Goal: Task Accomplishment & Management: Use online tool/utility

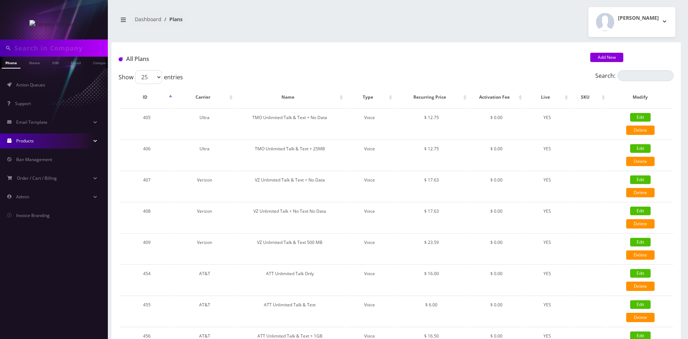
scroll to position [75, 0]
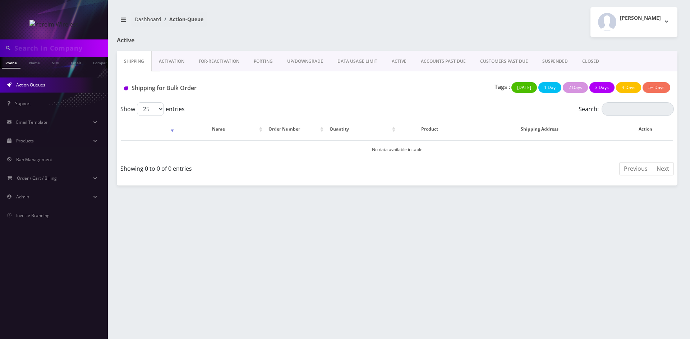
click at [400, 63] on link "ACTIVE" at bounding box center [398, 61] width 29 height 21
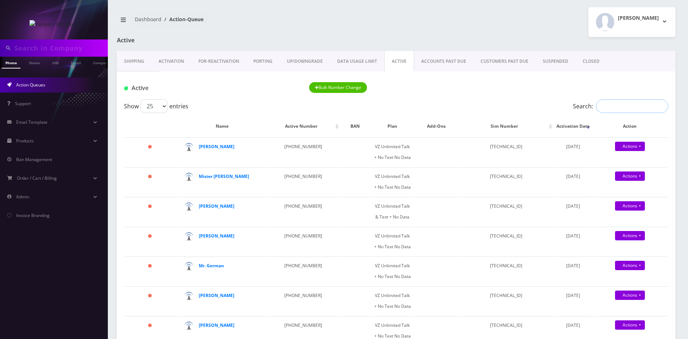
click at [623, 106] on input "Search:" at bounding box center [632, 107] width 72 height 14
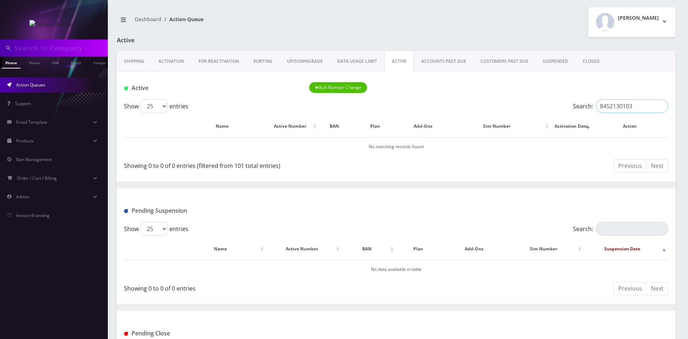
drag, startPoint x: 637, startPoint y: 107, endPoint x: 593, endPoint y: 109, distance: 43.1
click at [593, 109] on label "Search: 8452130103" at bounding box center [620, 107] width 95 height 14
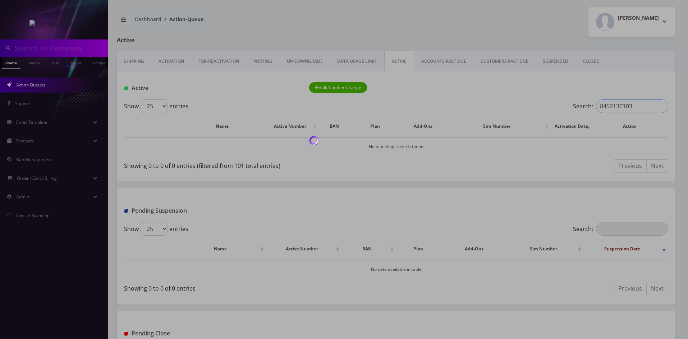
type input "8452130103"
drag, startPoint x: 161, startPoint y: 62, endPoint x: 171, endPoint y: 62, distance: 10.4
click at [163, 62] on div at bounding box center [344, 169] width 688 height 339
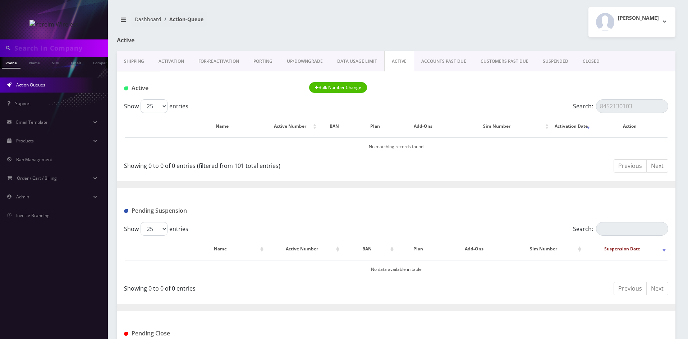
click at [165, 59] on link "Activation" at bounding box center [171, 61] width 40 height 21
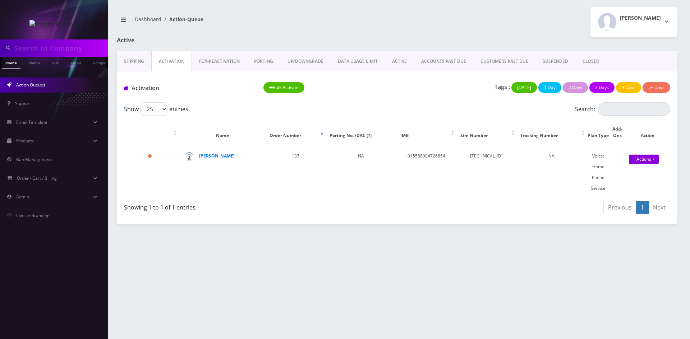
click at [229, 63] on link "FOR-REActivation" at bounding box center [219, 61] width 55 height 21
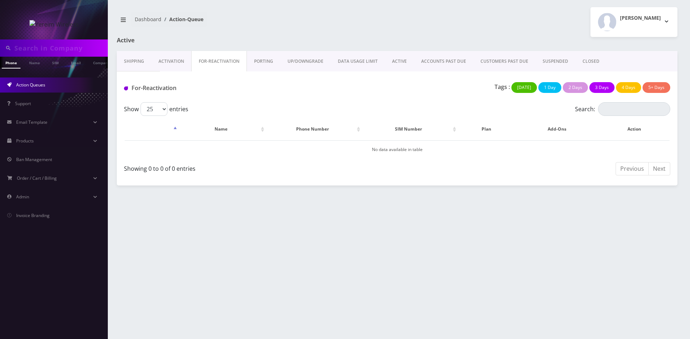
click at [265, 63] on link "PORTING" at bounding box center [263, 61] width 33 height 21
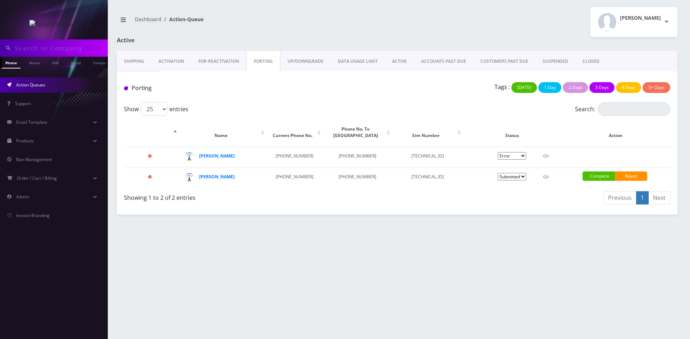
click at [401, 61] on link "ACTIVE" at bounding box center [399, 61] width 29 height 21
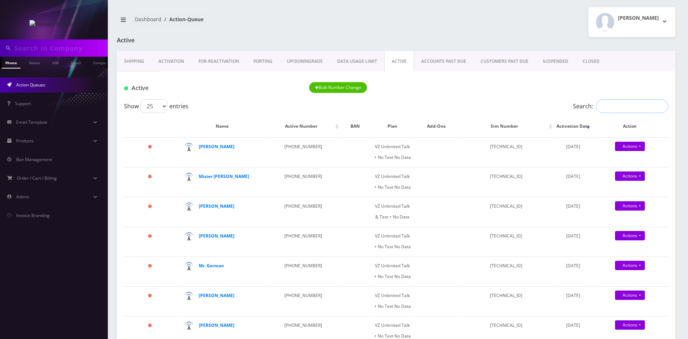
drag, startPoint x: 617, startPoint y: 103, endPoint x: 620, endPoint y: 107, distance: 5.4
click at [620, 107] on input "Search:" at bounding box center [632, 107] width 72 height 14
paste input "8452130103"
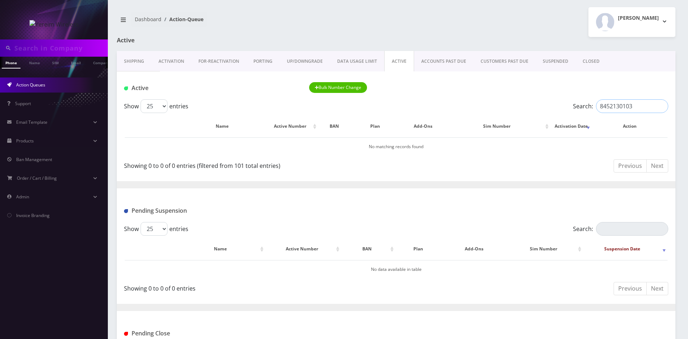
type input "8452130103"
click at [620, 110] on input "8452130103" at bounding box center [632, 107] width 72 height 14
